Goal: Task Accomplishment & Management: Use online tool/utility

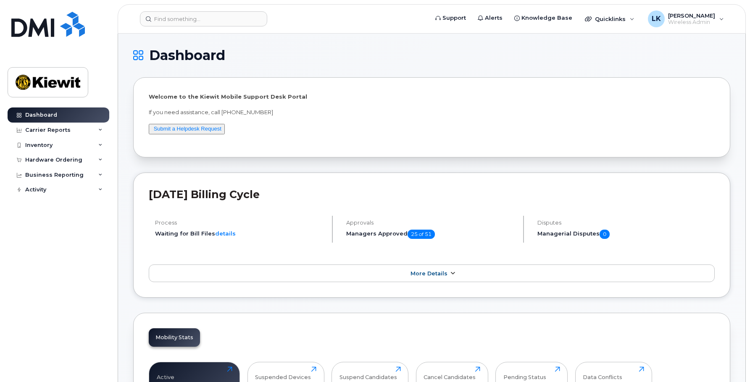
click at [428, 278] on link "More Details" at bounding box center [432, 274] width 566 height 18
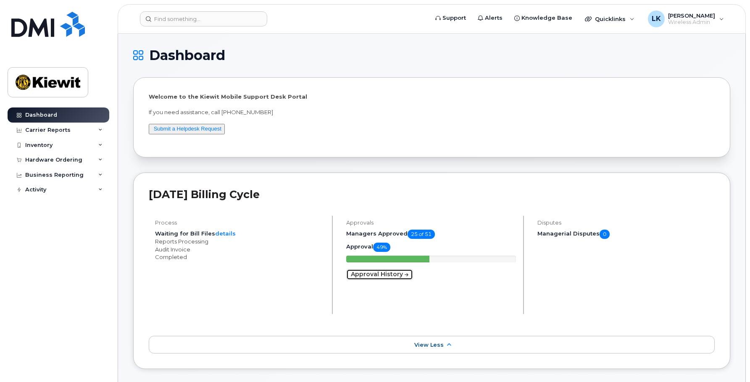
click at [368, 278] on link "Approval History" at bounding box center [379, 274] width 67 height 11
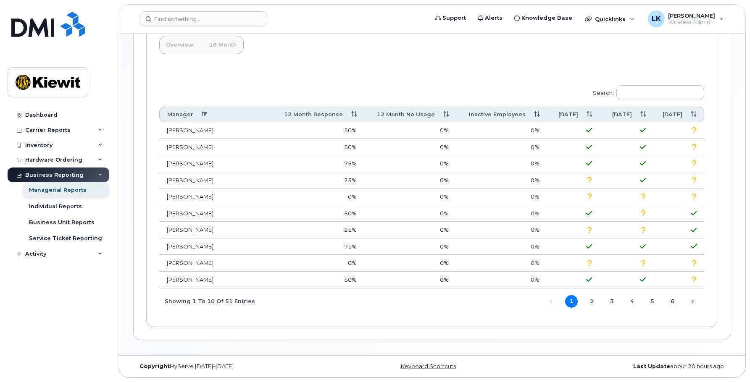
scroll to position [239, 0]
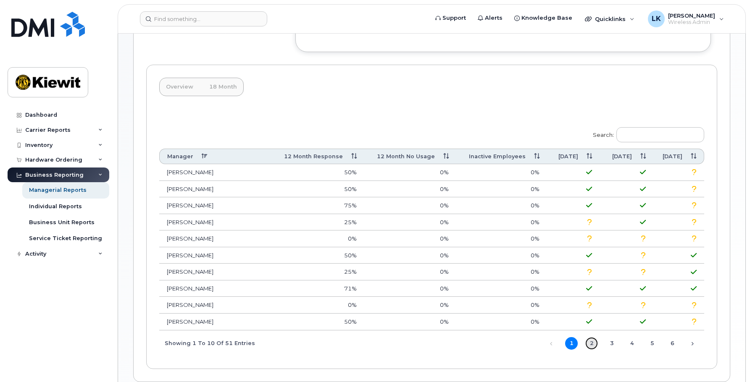
click at [588, 342] on link "2" at bounding box center [591, 343] width 13 height 13
click at [614, 345] on link "3" at bounding box center [612, 343] width 13 height 13
click at [635, 341] on link "4" at bounding box center [632, 343] width 13 height 13
click at [649, 346] on link "5" at bounding box center [652, 343] width 13 height 13
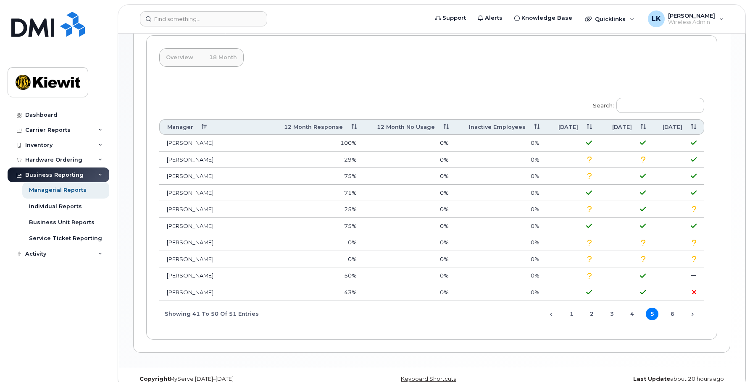
scroll to position [281, 0]
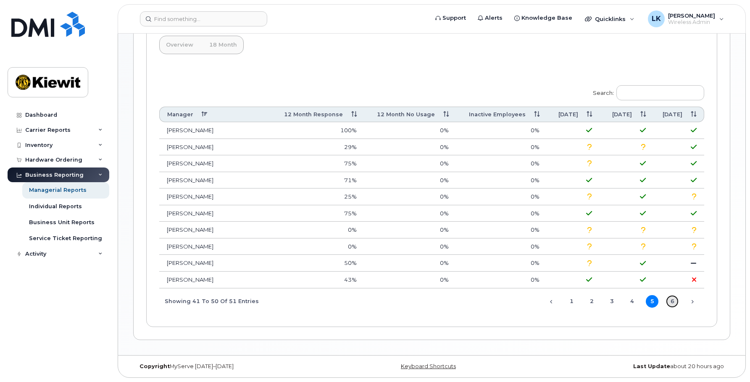
click at [671, 299] on link "6" at bounding box center [672, 301] width 13 height 13
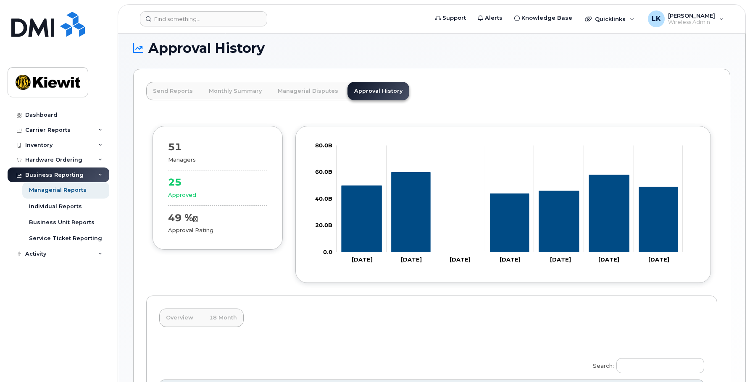
scroll to position [5, 0]
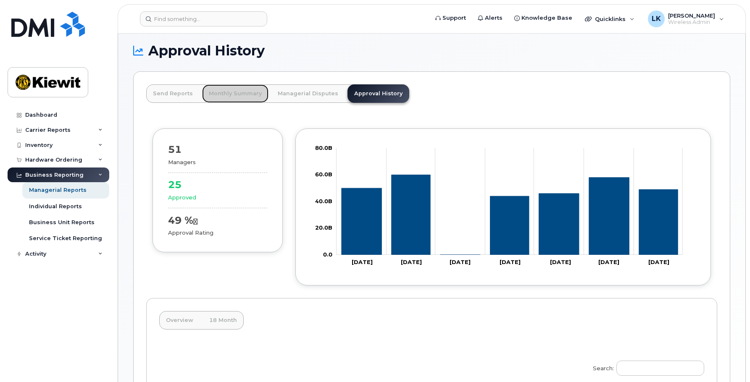
drag, startPoint x: 214, startPoint y: 95, endPoint x: 213, endPoint y: 105, distance: 10.6
click at [214, 95] on link "Monthly Summary" at bounding box center [235, 93] width 66 height 18
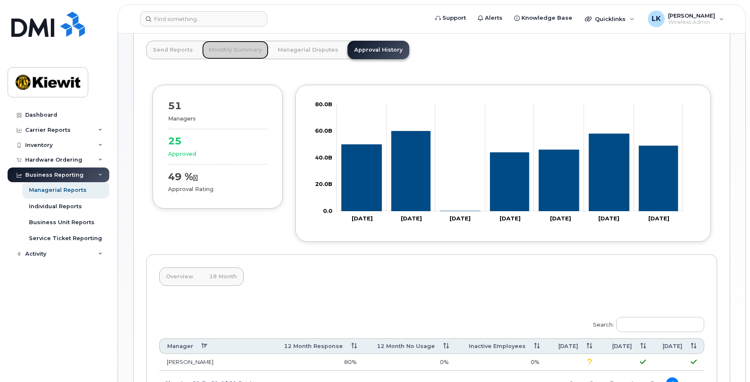
scroll to position [0, 0]
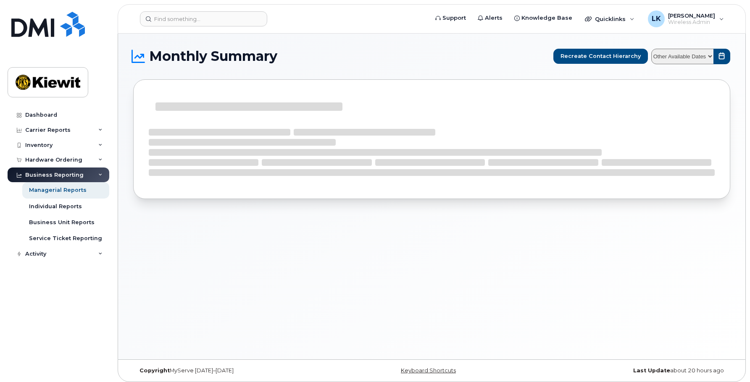
select select
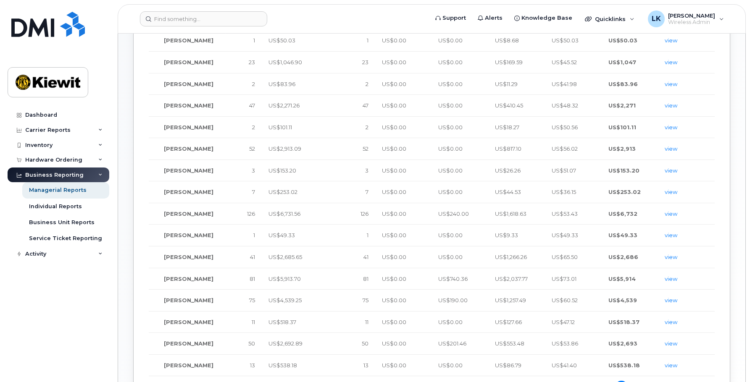
scroll to position [315, 0]
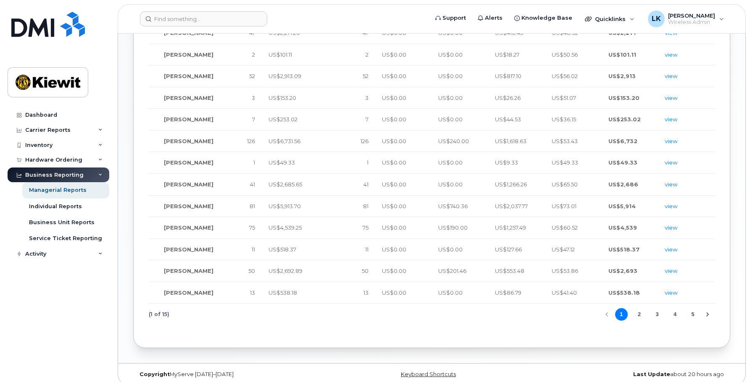
click at [680, 308] on button "4" at bounding box center [675, 314] width 13 height 13
click at [694, 308] on button "6" at bounding box center [693, 314] width 13 height 13
click at [694, 308] on button "8" at bounding box center [693, 314] width 13 height 13
click at [675, 308] on button "9" at bounding box center [675, 314] width 13 height 13
click at [611, 308] on button "Previous Page" at bounding box center [607, 314] width 13 height 13
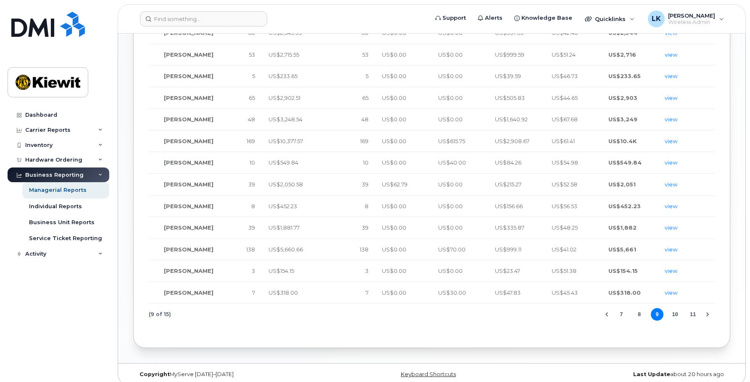
click at [611, 308] on button "Previous Page" at bounding box center [607, 314] width 13 height 13
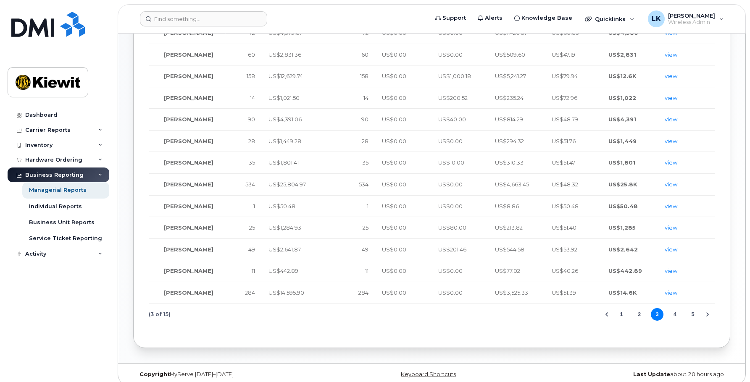
click at [619, 308] on button "1" at bounding box center [621, 314] width 13 height 13
click at [696, 308] on button "5" at bounding box center [693, 314] width 13 height 13
click at [696, 308] on button "7" at bounding box center [693, 314] width 13 height 13
click at [696, 308] on button "9" at bounding box center [693, 314] width 13 height 13
click at [696, 308] on button "11" at bounding box center [693, 314] width 13 height 13
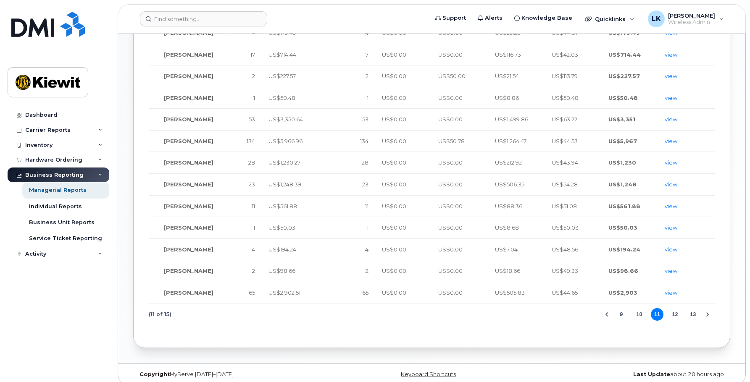
click at [640, 310] on button "10" at bounding box center [639, 314] width 13 height 13
click at [606, 321] on div "Monthly Managerial Summary Name Roll Up Devices Roll Up Costs Devices Data Roam…" at bounding box center [432, 65] width 576 height 529
click at [640, 308] on button "9" at bounding box center [639, 314] width 13 height 13
click at [676, 308] on button "10" at bounding box center [675, 314] width 13 height 13
click at [638, 309] on button "9" at bounding box center [639, 314] width 13 height 13
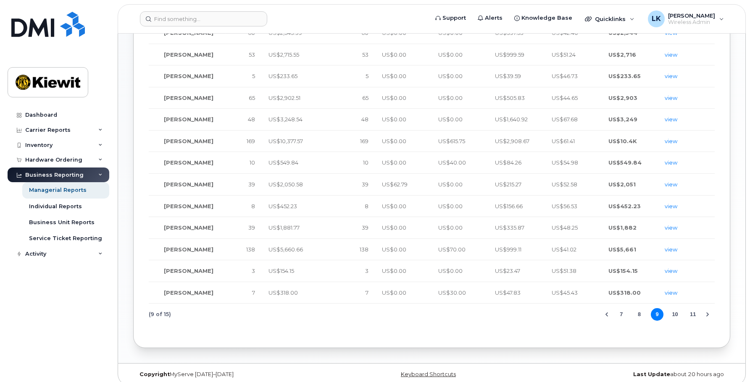
click at [625, 310] on button "7" at bounding box center [621, 314] width 13 height 13
click at [671, 309] on button "8" at bounding box center [675, 314] width 13 height 13
click at [676, 308] on button "9" at bounding box center [675, 314] width 13 height 13
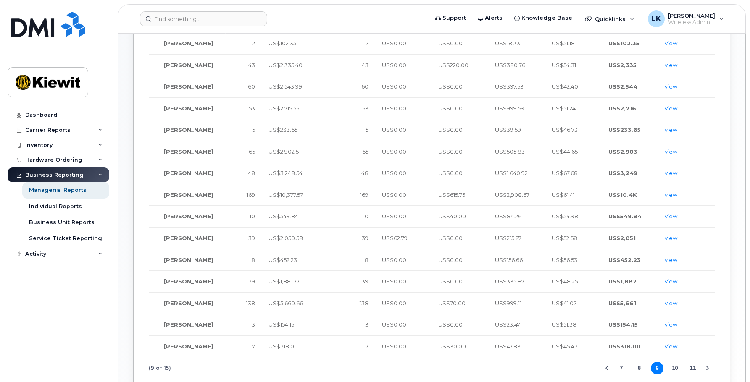
scroll to position [63, 0]
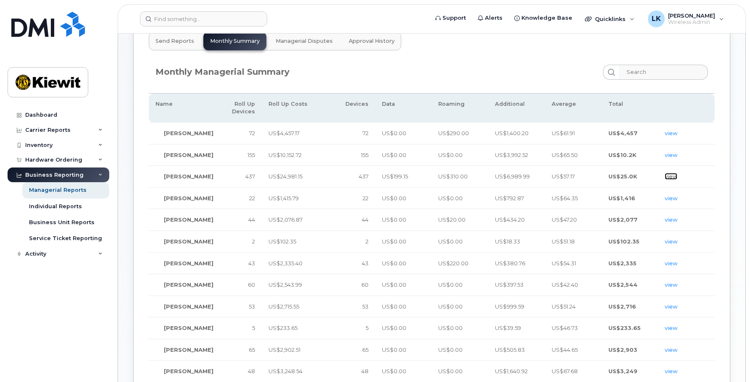
click at [675, 173] on link "view" at bounding box center [671, 176] width 13 height 7
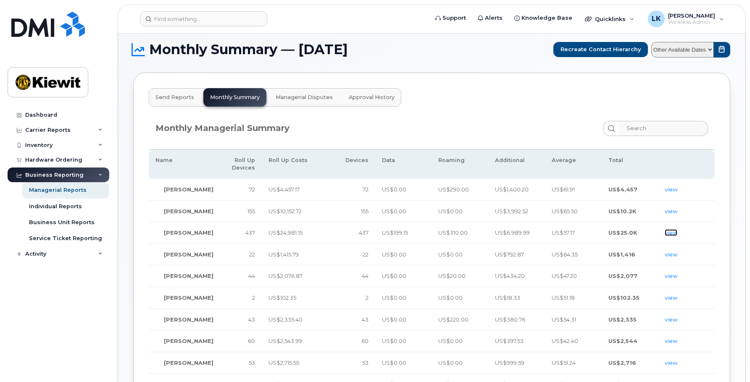
scroll to position [0, 0]
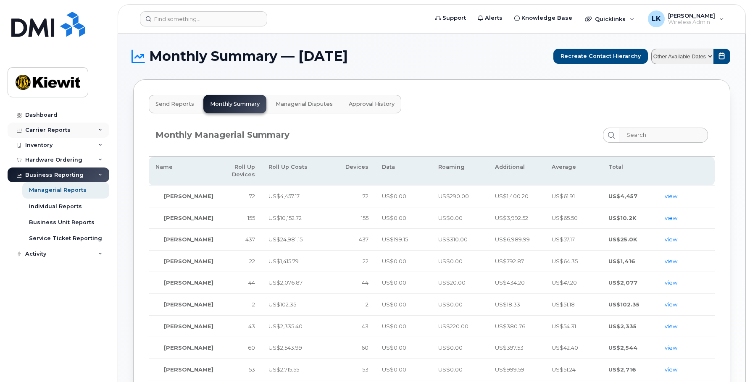
click at [58, 129] on div "Carrier Reports" at bounding box center [47, 130] width 45 height 7
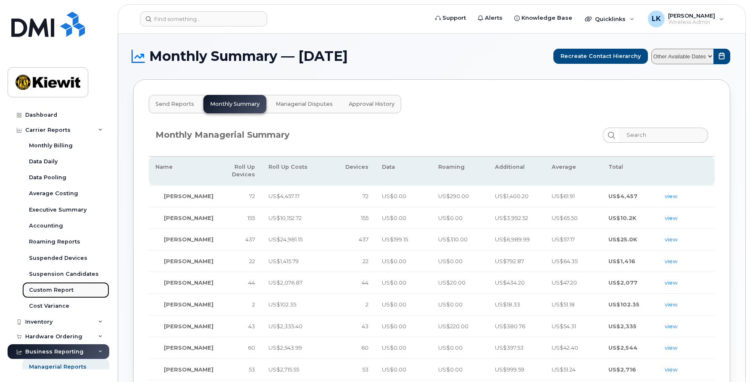
click at [44, 291] on div "Custom Report" at bounding box center [51, 291] width 45 height 8
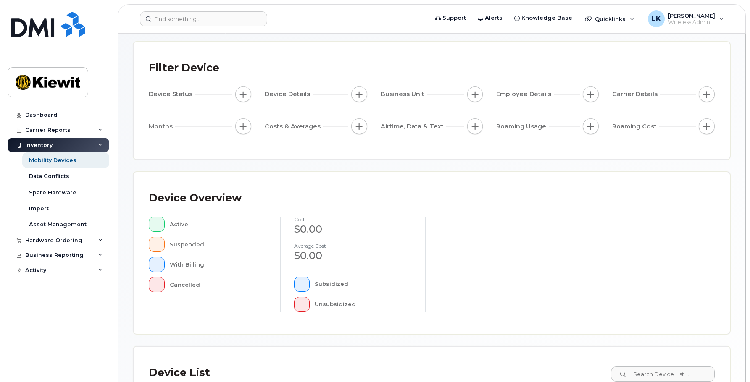
scroll to position [198, 0]
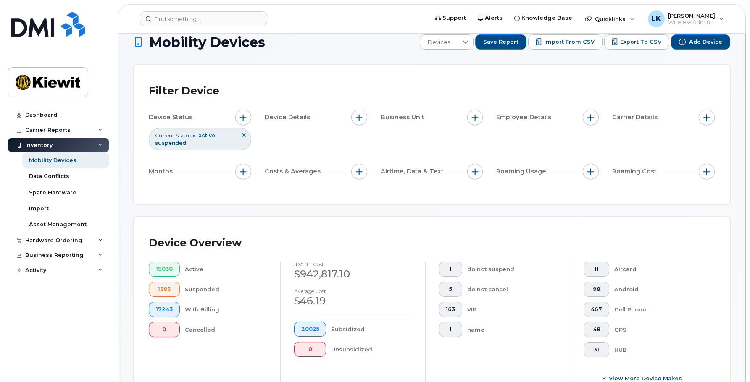
scroll to position [10, 0]
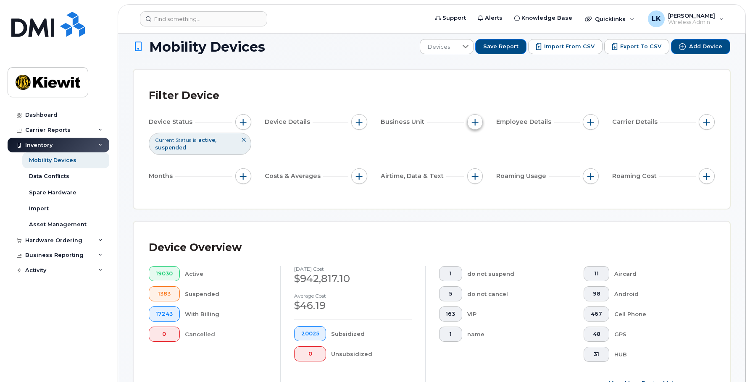
click at [473, 122] on span "button" at bounding box center [475, 122] width 7 height 7
click at [477, 147] on input "Manager" at bounding box center [477, 147] width 7 height 7
checkbox input "true"
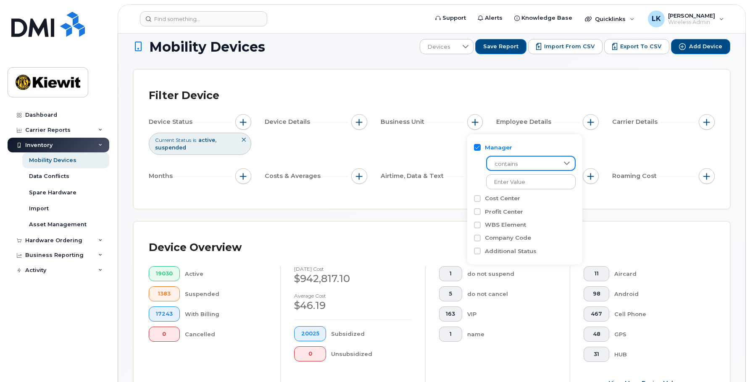
click at [502, 162] on span "contains" at bounding box center [523, 164] width 72 height 15
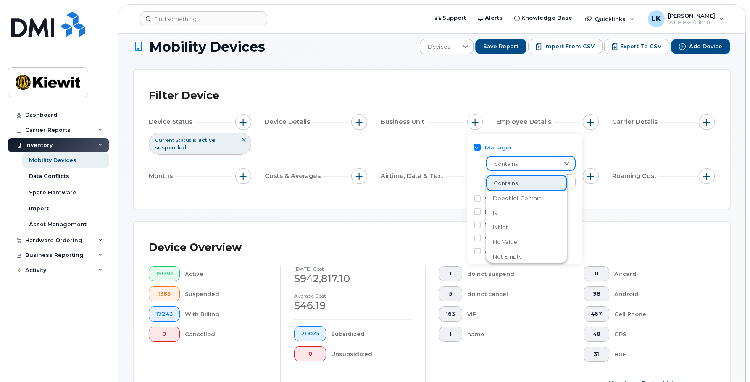
click at [504, 181] on span "contains" at bounding box center [506, 183] width 24 height 8
click at [498, 181] on input "text" at bounding box center [531, 181] width 90 height 15
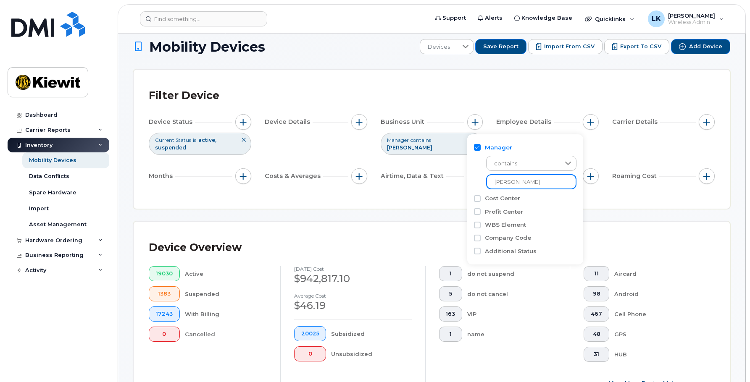
type input "[PERSON_NAME]"
click at [624, 204] on div "Filter Device Device Status Current Status is active suspended Device Details B…" at bounding box center [432, 139] width 596 height 139
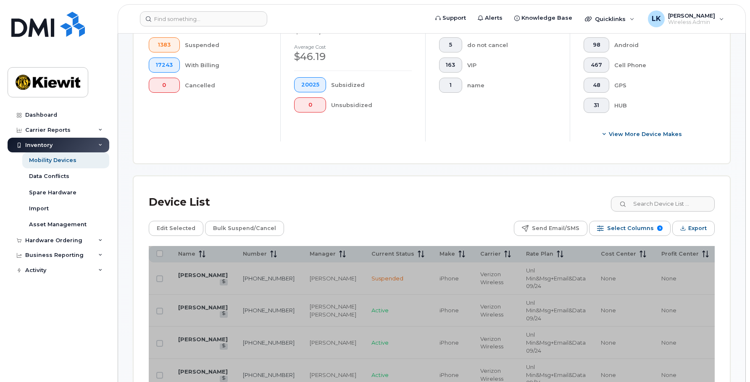
scroll to position [262, 0]
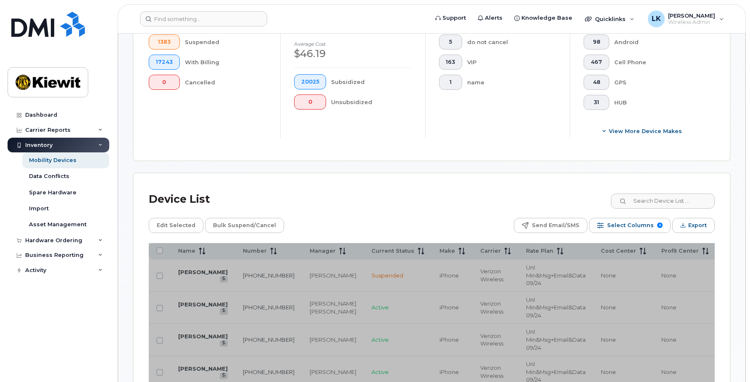
click at [368, 223] on div "Edit Selected Bulk Suspend/Cancel Send Email/SMS Select Columns 9 Filter Refres…" at bounding box center [432, 225] width 566 height 15
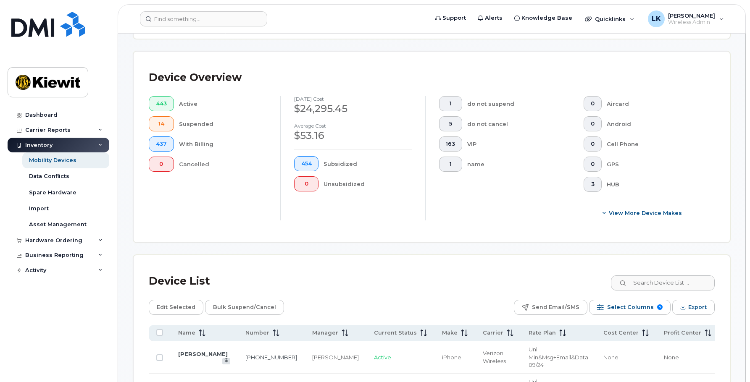
scroll to position [304, 0]
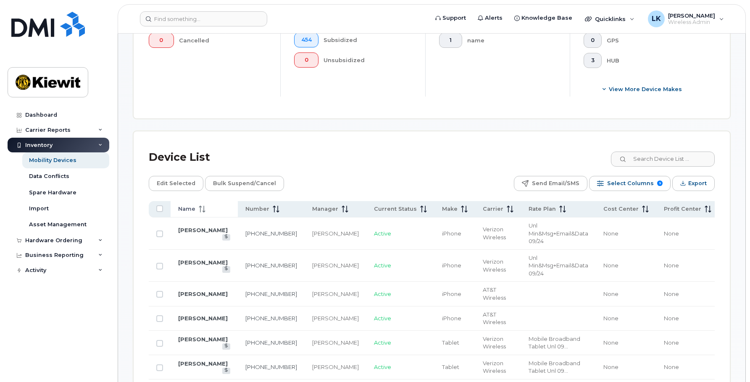
click at [185, 207] on span "Name" at bounding box center [186, 209] width 17 height 8
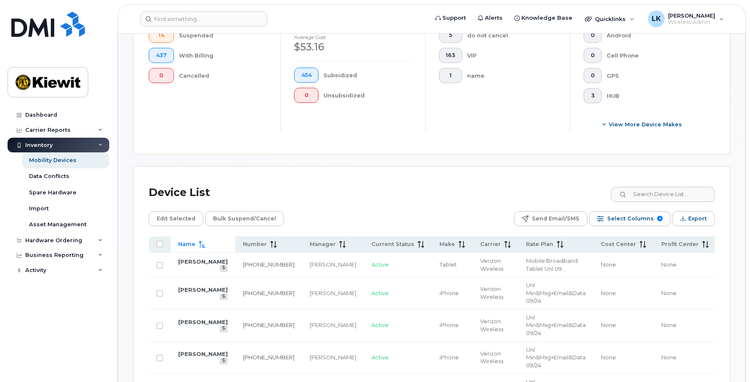
scroll to position [220, 0]
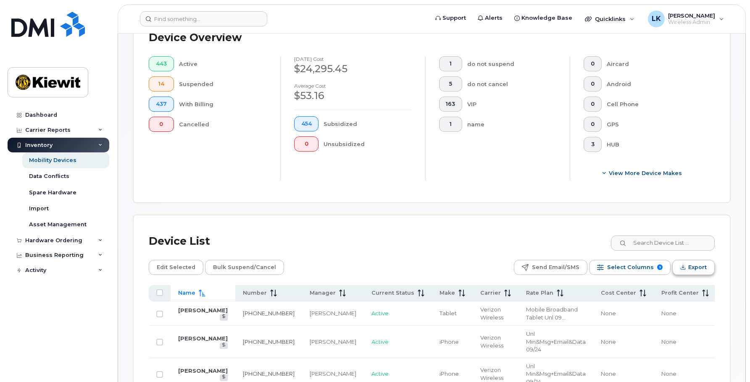
click at [701, 268] on span "Export" at bounding box center [697, 267] width 18 height 13
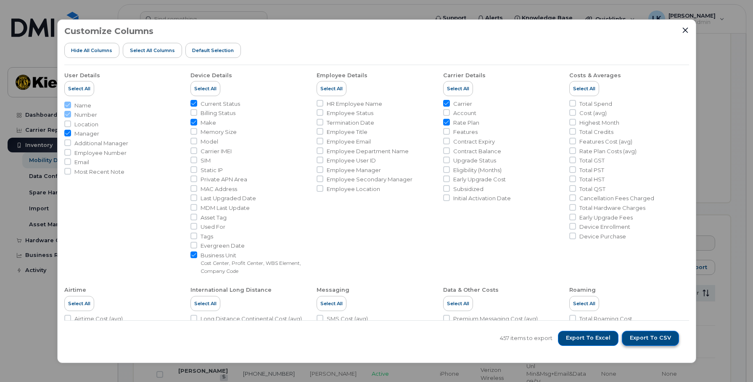
click at [643, 338] on span "Export to CSV" at bounding box center [649, 338] width 41 height 8
click at [680, 29] on div "Customize Columns Hide All Columns Select all Columns Default Selection" at bounding box center [376, 45] width 624 height 39
click at [683, 32] on icon "Close" at bounding box center [684, 29] width 5 height 5
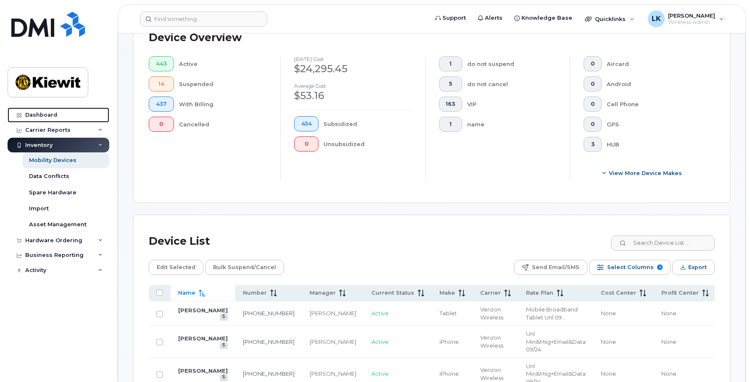
drag, startPoint x: 29, startPoint y: 115, endPoint x: 145, endPoint y: 182, distance: 134.6
click at [29, 115] on div "Dashboard" at bounding box center [41, 115] width 32 height 7
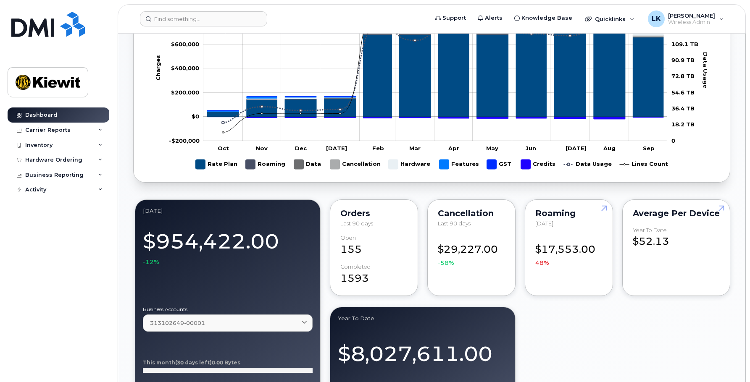
scroll to position [566, 0]
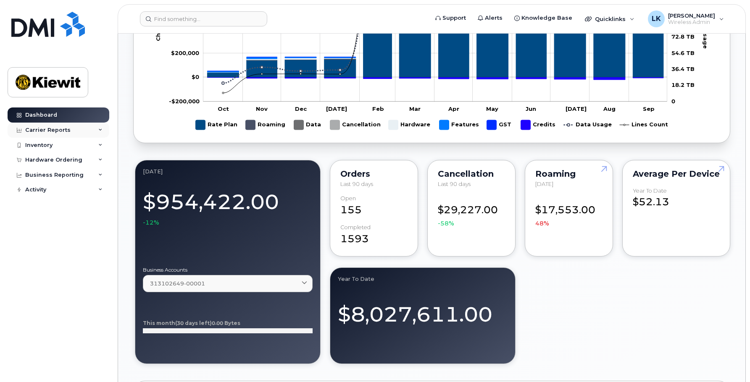
click at [76, 130] on div "Carrier Reports" at bounding box center [59, 130] width 102 height 15
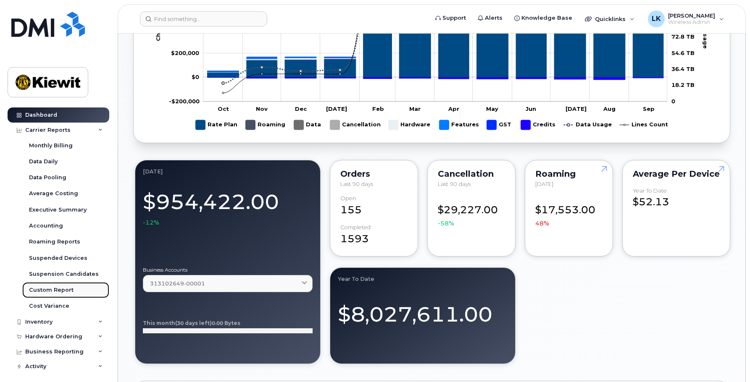
click at [47, 286] on link "Custom Report" at bounding box center [65, 290] width 87 height 16
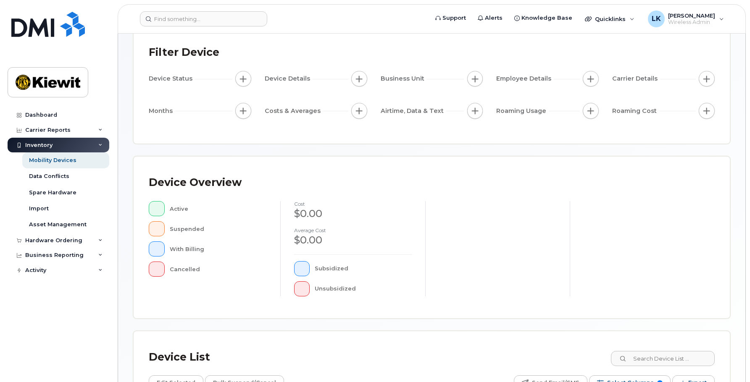
scroll to position [168, 0]
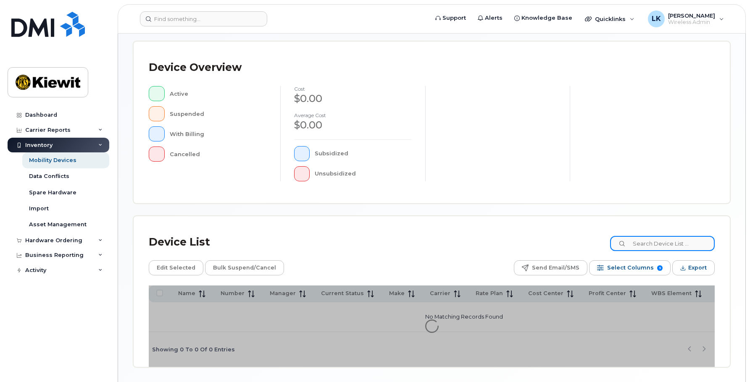
click at [664, 240] on input at bounding box center [662, 243] width 105 height 15
type input "[PERSON_NAME]"
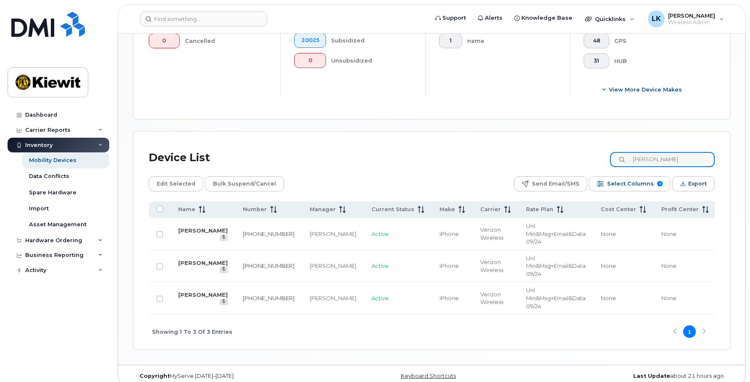
scroll to position [316, 0]
